Goal: Task Accomplishment & Management: Use online tool/utility

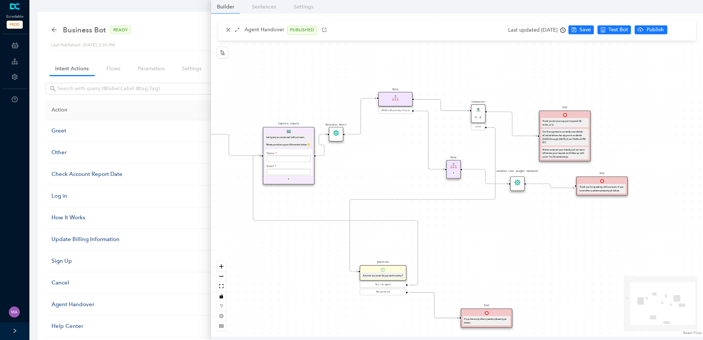
scroll to position [55, 0]
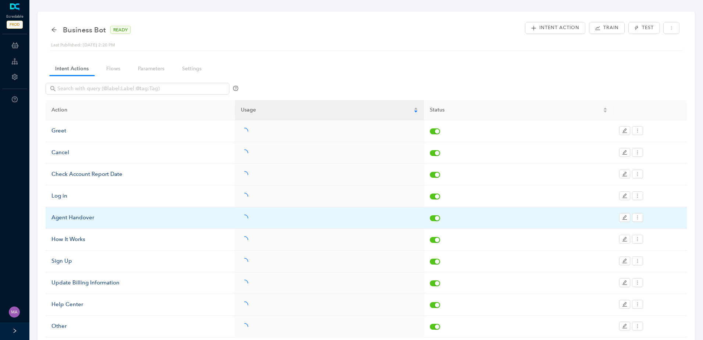
click at [92, 221] on div "Agent Handover" at bounding box center [140, 217] width 178 height 9
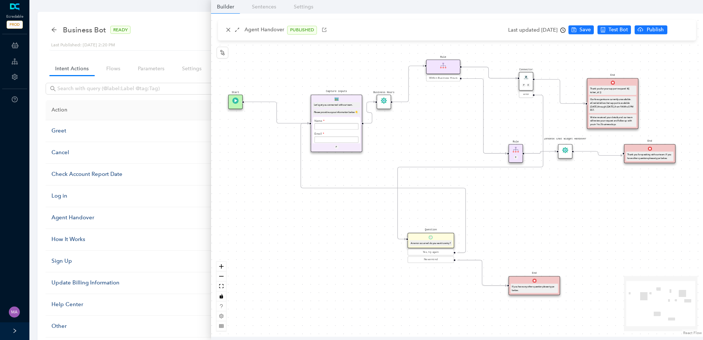
drag, startPoint x: 409, startPoint y: 137, endPoint x: 395, endPoint y: 143, distance: 15.0
click at [396, 143] on div "Start End If you have any other question please type below. Connector P E error…" at bounding box center [457, 175] width 492 height 323
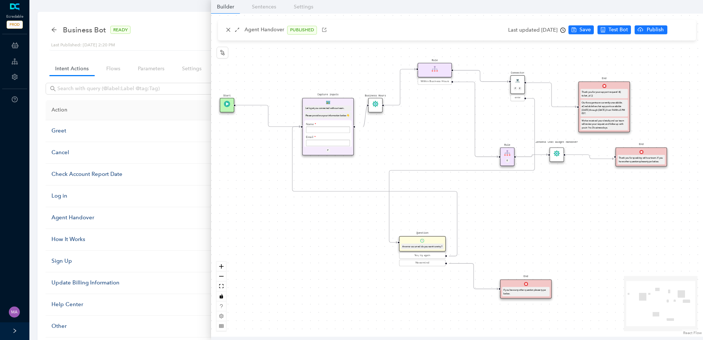
click at [363, 127] on circle "Edge from e7b41dfe-3bde-c007-c096-cef069175f45 to ec9b0b58-7d9d-1907-132b-3d250…" at bounding box center [359, 126] width 8 height 8
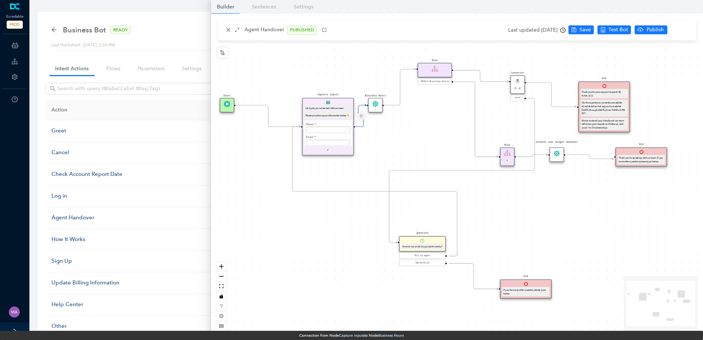
click at [360, 116] on icon "delete" at bounding box center [360, 115] width 3 height 5
click at [404, 99] on span "Yes" at bounding box center [404, 98] width 8 height 8
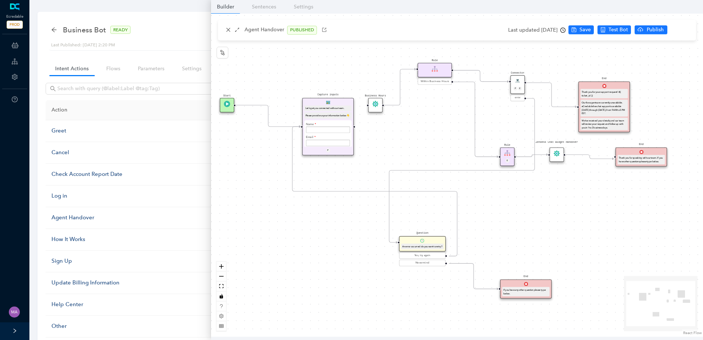
click at [553, 105] on icon "Edge from e482f140-49c1-bae9-e202-e24a98815977 to f68cb803-94d7-777c-bd66-ebef2…" at bounding box center [551, 95] width 50 height 24
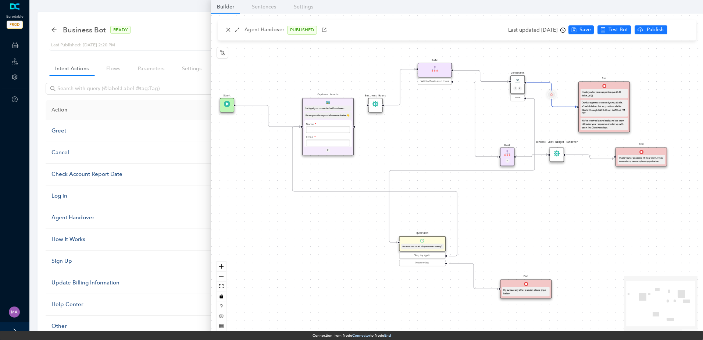
click at [551, 93] on icon "delete" at bounding box center [551, 94] width 3 height 5
click at [592, 79] on span "Yes" at bounding box center [595, 77] width 8 height 8
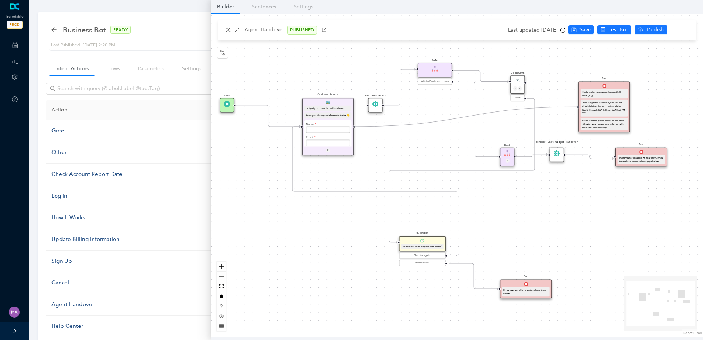
drag, startPoint x: 355, startPoint y: 126, endPoint x: 571, endPoint y: 108, distance: 216.5
click at [571, 108] on div "Start End If you have any other question please type below. Connector P E error…" at bounding box center [457, 175] width 492 height 323
click at [591, 31] on span "Save" at bounding box center [584, 30] width 11 height 8
click at [674, 30] on span "Publish" at bounding box center [683, 30] width 18 height 8
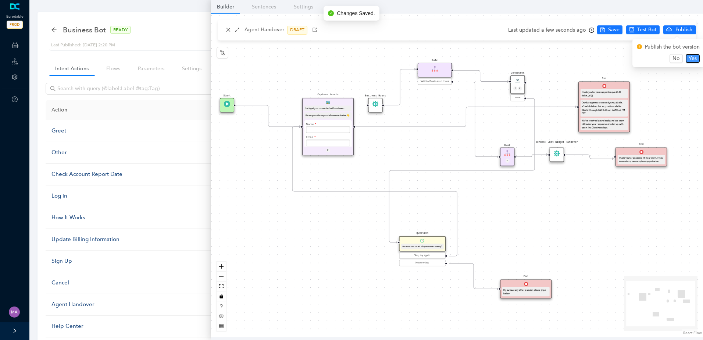
click at [690, 57] on span "Yes" at bounding box center [692, 58] width 8 height 8
click at [49, 31] on div "Business Bot READY Last Published: August 27, 2025 2:20 PM Intent Action Train …" at bounding box center [365, 194] width 657 height 365
click at [53, 29] on icon "arrow-left" at bounding box center [54, 30] width 6 height 6
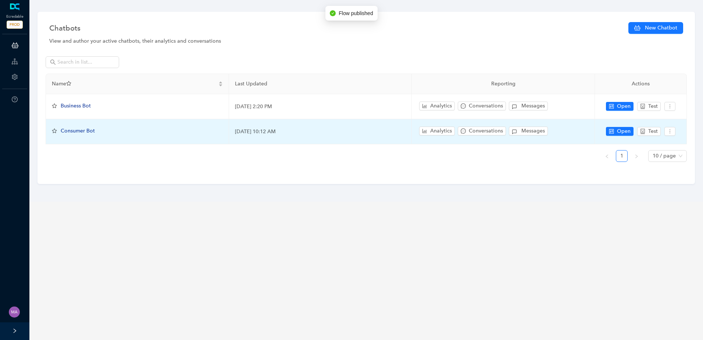
click at [89, 128] on span "Consumer Bot" at bounding box center [78, 131] width 34 height 6
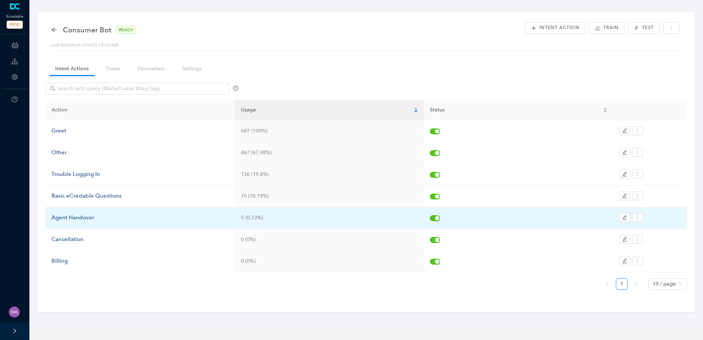
click at [94, 218] on div "Agent Handover" at bounding box center [140, 217] width 178 height 9
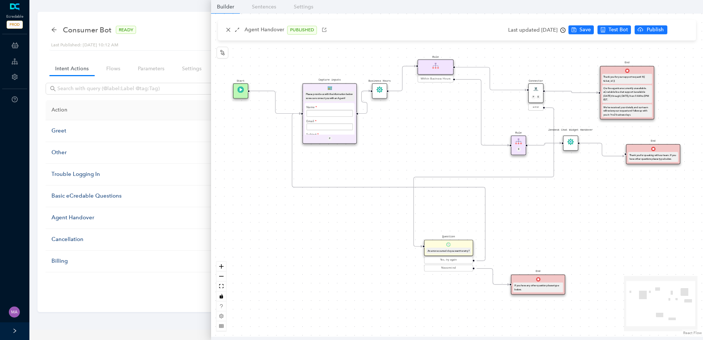
drag, startPoint x: 434, startPoint y: 143, endPoint x: 415, endPoint y: 172, distance: 34.8
click at [422, 175] on div "Start End If you have any other question please type below. Connector P E error…" at bounding box center [457, 175] width 492 height 323
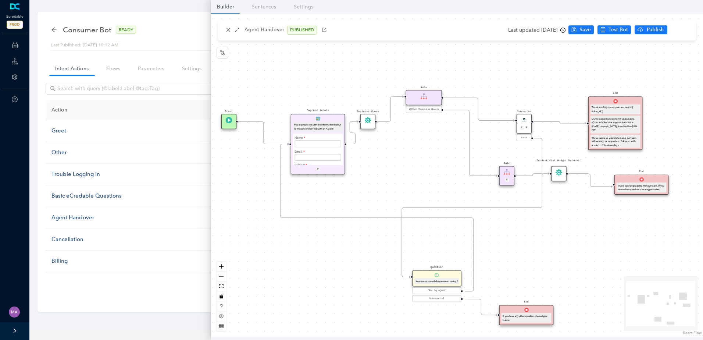
click at [356, 143] on icon "Edge from e7b41dfe-3bde-c007-c096-cef069175f45 to ec9b0b58-7d9d-1907-132b-3d250…" at bounding box center [353, 132] width 12 height 22
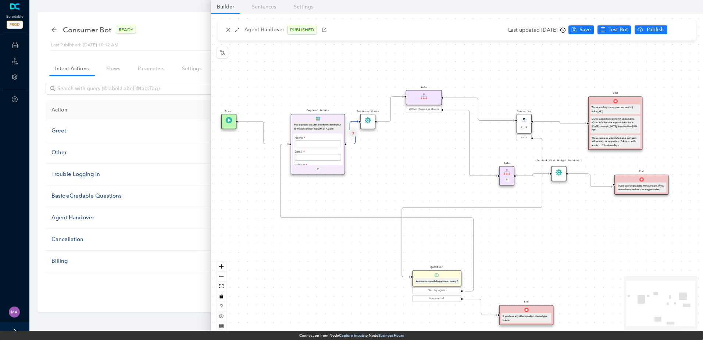
click at [353, 133] on icon "delete" at bounding box center [352, 132] width 3 height 5
click at [402, 116] on div "Delete the transition Are you sure to delete this transition? No Yes" at bounding box center [353, 105] width 107 height 38
click at [398, 116] on button "Yes" at bounding box center [396, 115] width 14 height 9
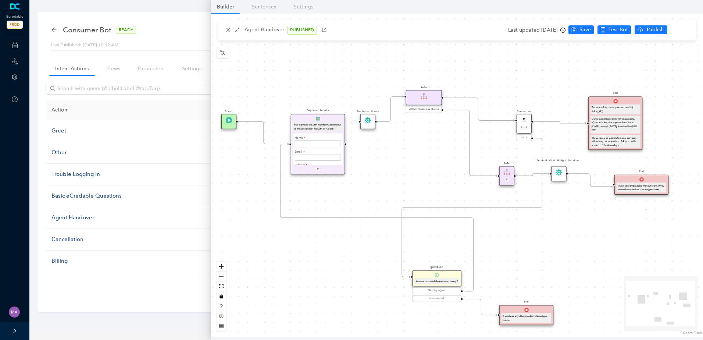
click at [556, 122] on icon "Edge from e482f140-49c1-bae9-e202-e24a98815977 to f68cb803-94d7-777c-bd66-ebef2…" at bounding box center [559, 122] width 53 height 1
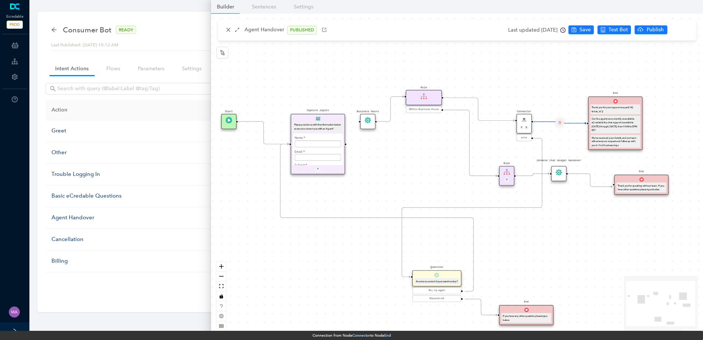
click at [559, 122] on icon "delete" at bounding box center [559, 122] width 3 height 5
click at [602, 106] on span "Yes" at bounding box center [603, 105] width 8 height 8
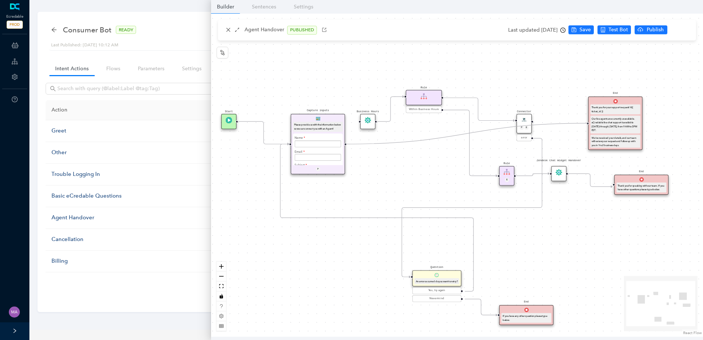
drag, startPoint x: 346, startPoint y: 144, endPoint x: 581, endPoint y: 126, distance: 235.6
click at [581, 126] on div "Start End If you have any other question please type below. Connector P E error…" at bounding box center [457, 175] width 492 height 323
click at [591, 29] on span "Save" at bounding box center [584, 30] width 11 height 8
click at [681, 29] on span "Publish" at bounding box center [683, 30] width 18 height 8
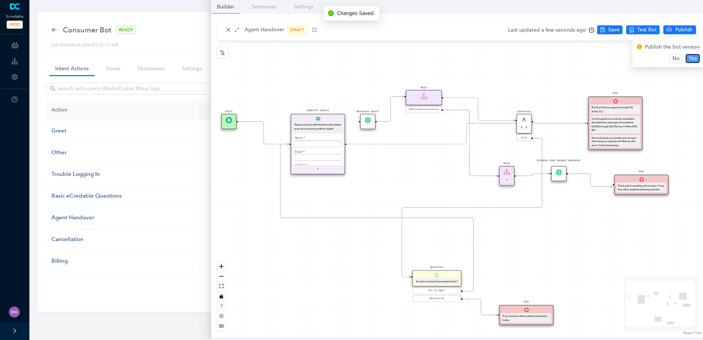
click at [696, 60] on button "Yes" at bounding box center [692, 58] width 14 height 9
click at [55, 29] on icon "arrow-left" at bounding box center [54, 30] width 6 height 6
